Goal: Information Seeking & Learning: Learn about a topic

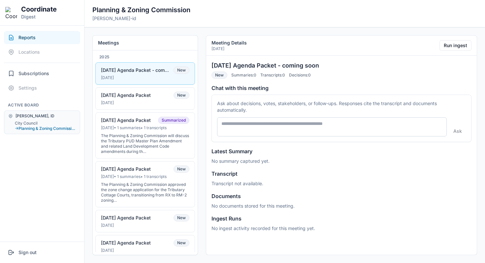
click at [262, 11] on div "Planning & Zoning Commission [PERSON_NAME]-id" at bounding box center [284, 13] width 384 height 16
click at [32, 124] on button "City Council" at bounding box center [45, 123] width 61 height 5
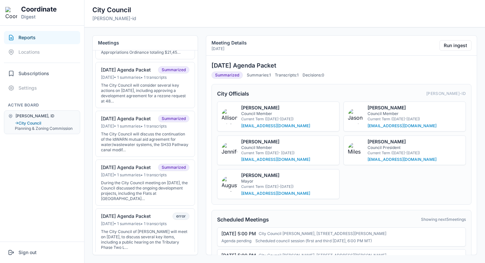
scroll to position [143, 0]
click at [143, 169] on div "07-01-25 Agenda Packet" at bounding box center [126, 166] width 50 height 6
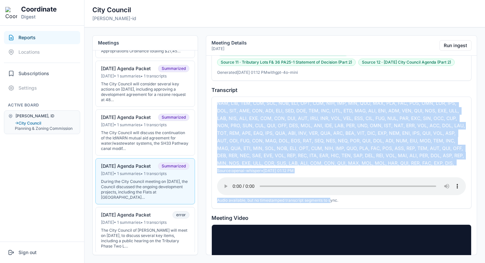
scroll to position [2435, 0]
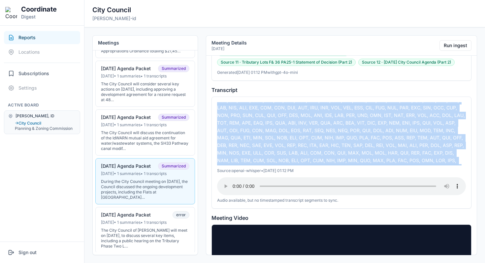
drag, startPoint x: 218, startPoint y: 95, endPoint x: 355, endPoint y: 133, distance: 142.1
click at [355, 135] on div at bounding box center [341, 133] width 249 height 63
copy div "Government of California, FTA, FTA, FTA, FTA, FTA, FTA, FTA, FTA, FTA, FTA, FTA…"
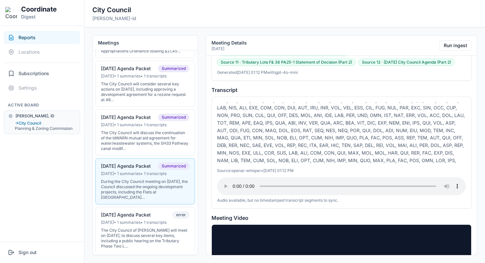
click at [176, 17] on div "City Council driggs-id" at bounding box center [284, 13] width 384 height 16
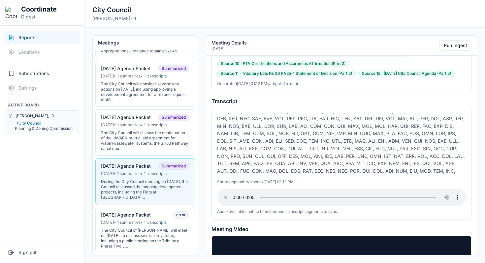
scroll to position [3622, 0]
click at [451, 46] on button "Run ingest" at bounding box center [455, 45] width 32 height 11
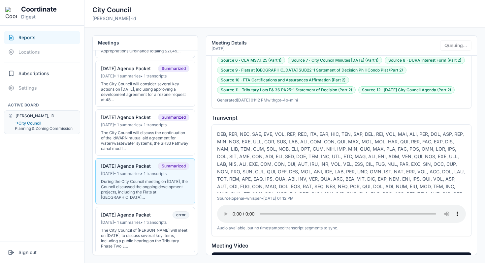
scroll to position [662, 0]
